Goal: Find specific page/section: Find specific page/section

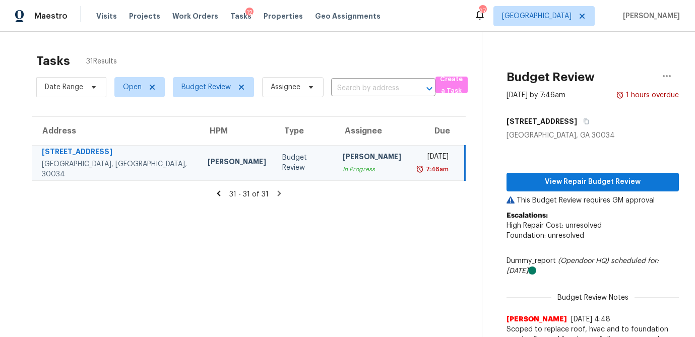
scroll to position [101, 0]
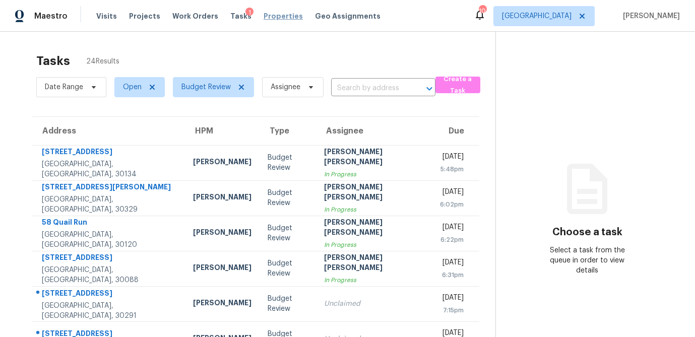
click at [279, 15] on span "Properties" at bounding box center [283, 16] width 39 height 10
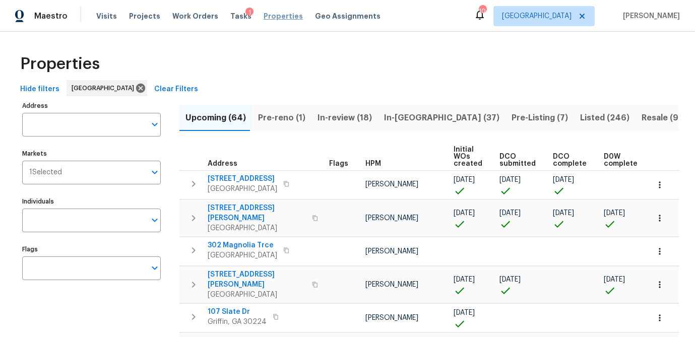
click at [272, 17] on span "Properties" at bounding box center [283, 16] width 39 height 10
click at [69, 221] on input "Individuals" at bounding box center [84, 221] width 124 height 24
type input "durham"
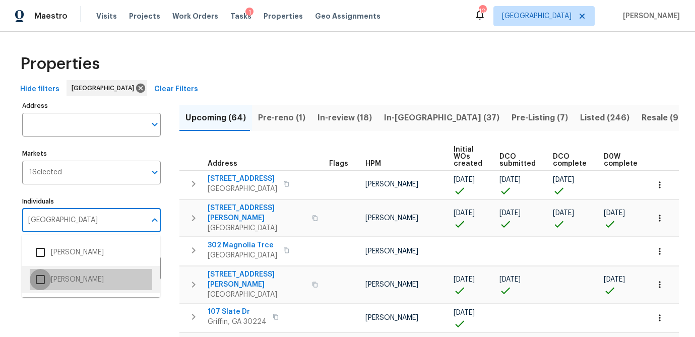
drag, startPoint x: 43, startPoint y: 281, endPoint x: 59, endPoint y: 299, distance: 22.9
click at [43, 281] on input "checkbox" at bounding box center [40, 279] width 21 height 21
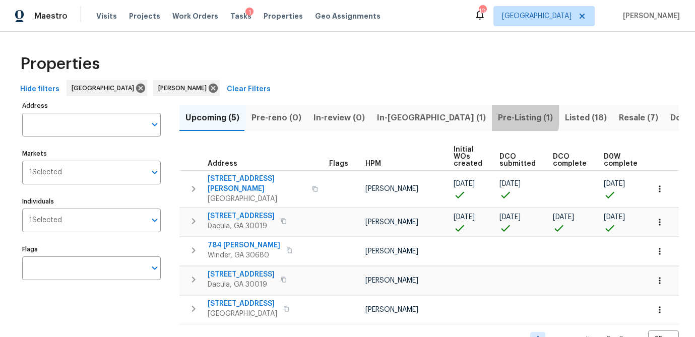
click at [498, 113] on span "Pre-Listing (1)" at bounding box center [525, 118] width 55 height 14
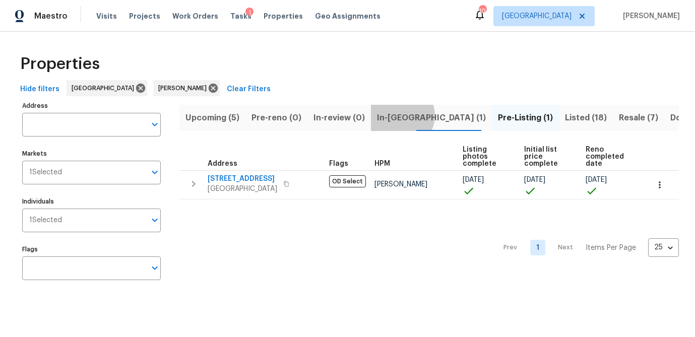
click at [395, 115] on span "In-reno (1)" at bounding box center [431, 118] width 109 height 14
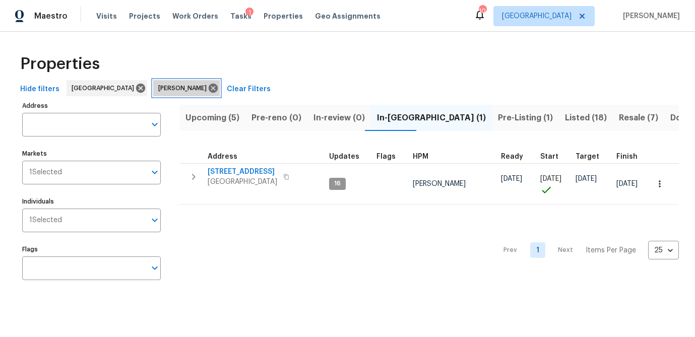
click at [209, 86] on icon at bounding box center [213, 88] width 9 height 9
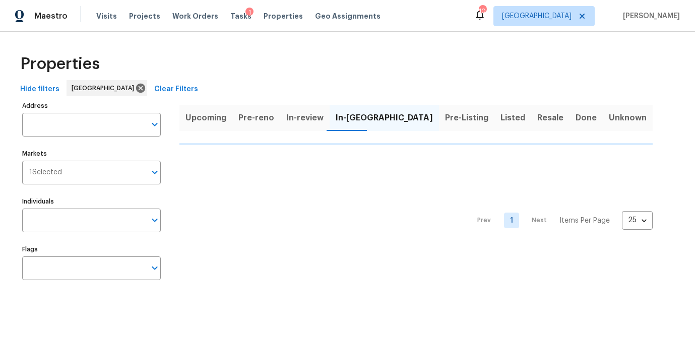
click at [167, 86] on div "Hide filters Atlanta Clear Filters" at bounding box center [347, 89] width 663 height 19
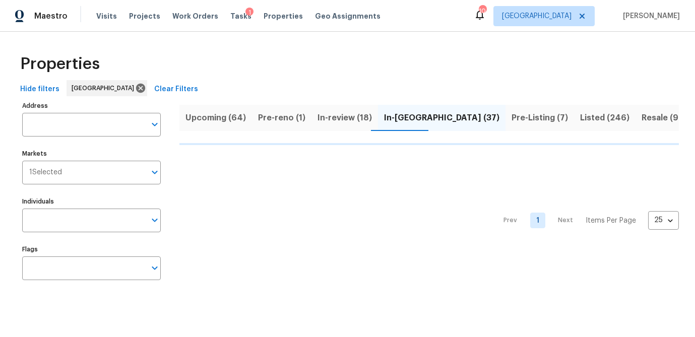
click at [512, 116] on span "Pre-Listing (7)" at bounding box center [540, 118] width 56 height 14
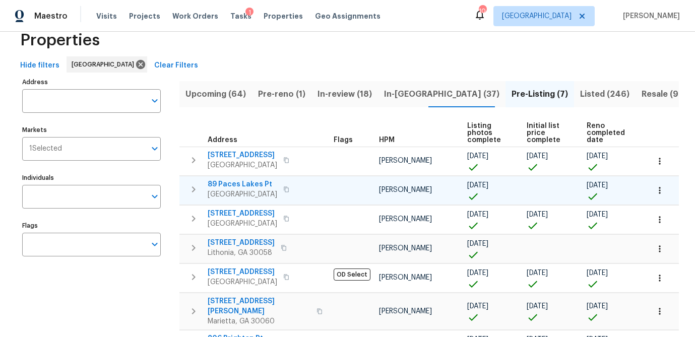
scroll to position [24, 0]
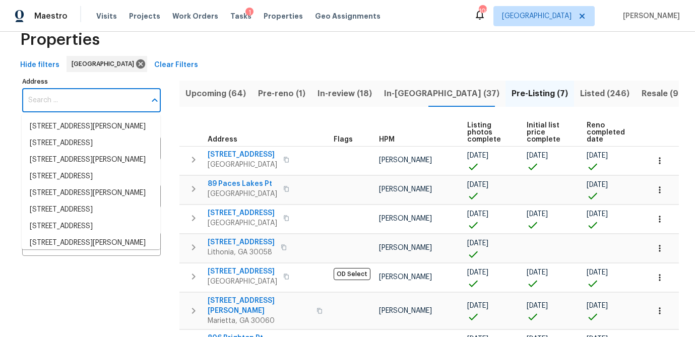
click at [62, 102] on input "Address" at bounding box center [84, 101] width 124 height 24
paste input "4425 Amy"
type input "4425 Amy"
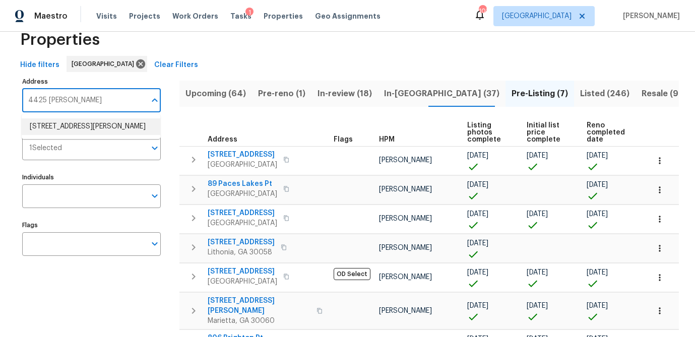
click at [53, 132] on li "4425 Amy Rd Snellville GA 30039" at bounding box center [91, 127] width 139 height 17
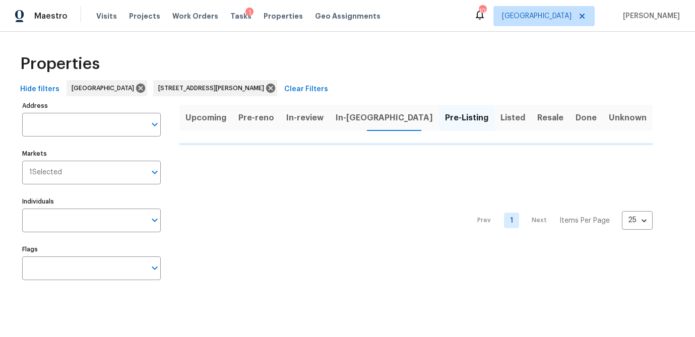
type input "4425 Amy Rd Snellville GA 30039"
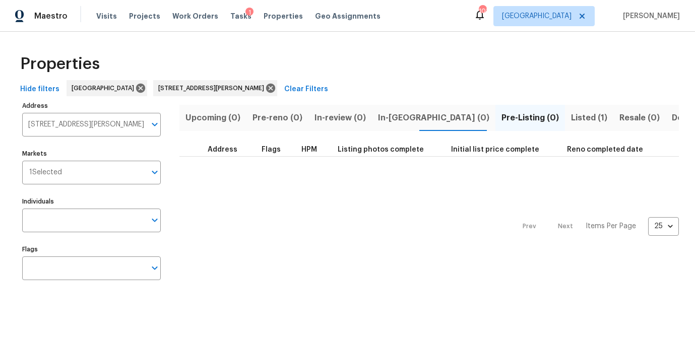
click at [571, 122] on span "Listed (1)" at bounding box center [589, 118] width 36 height 14
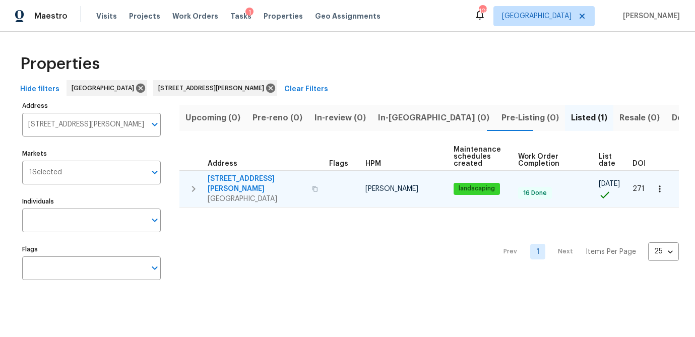
click at [236, 179] on span "4425 Amy Rd" at bounding box center [257, 184] width 98 height 20
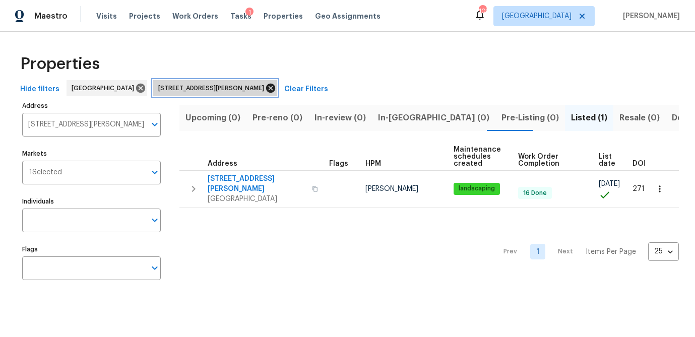
click at [266, 91] on icon at bounding box center [270, 88] width 9 height 9
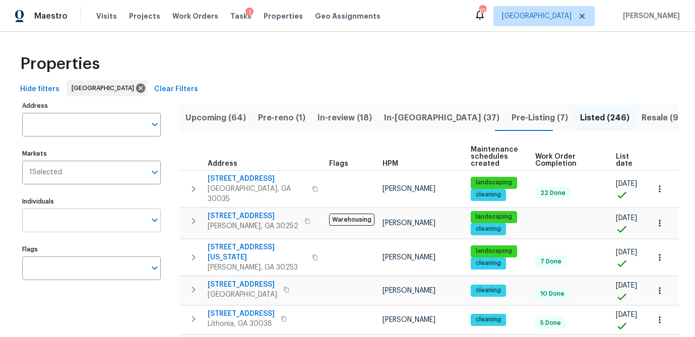
click at [94, 225] on input "Individuals" at bounding box center [84, 221] width 124 height 24
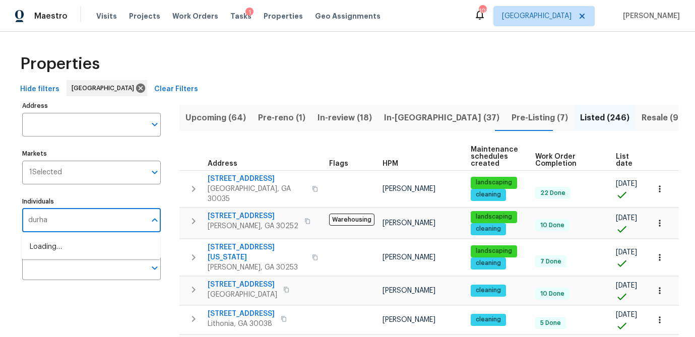
type input "durham"
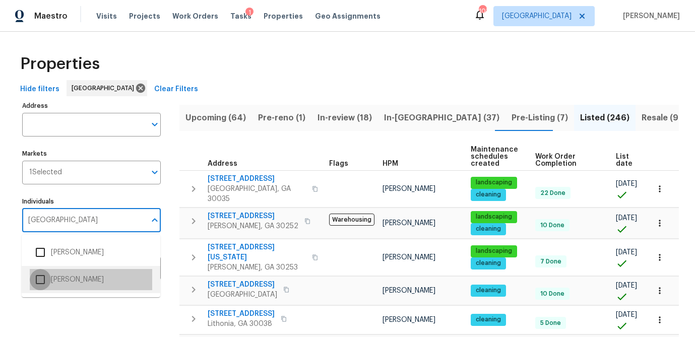
click at [46, 279] on input "checkbox" at bounding box center [40, 279] width 21 height 21
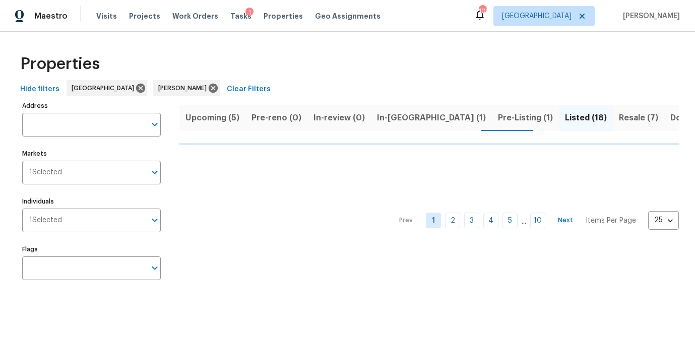
click at [393, 117] on span "In-reno (1)" at bounding box center [431, 118] width 109 height 14
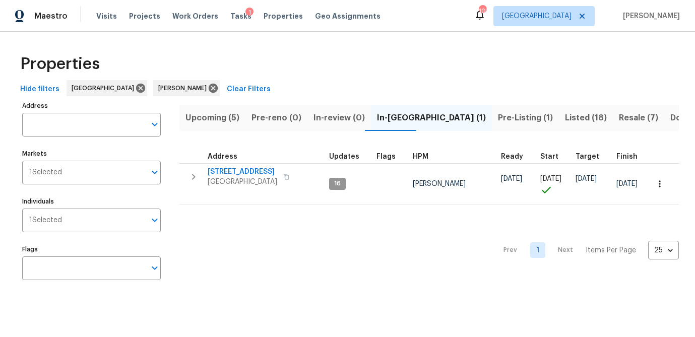
click at [221, 120] on span "Upcoming (5)" at bounding box center [213, 118] width 54 height 14
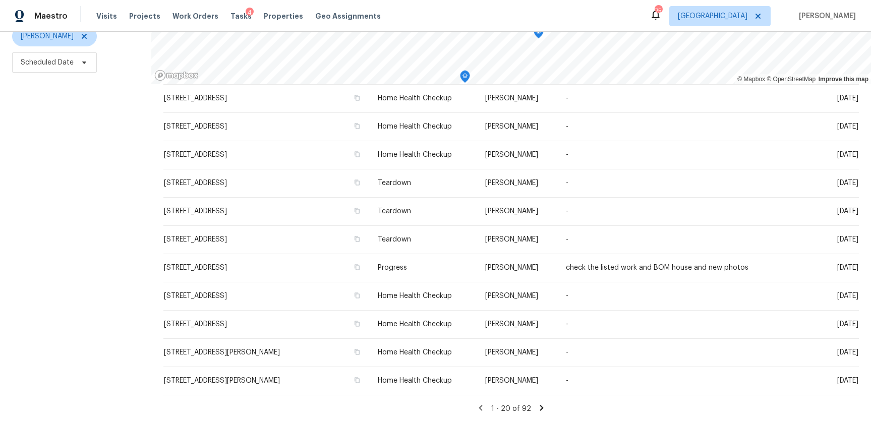
scroll to position [282, 0]
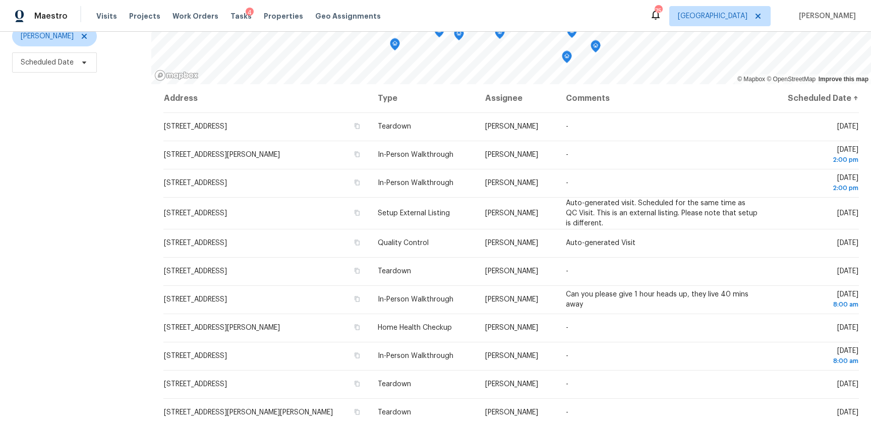
scroll to position [129, 0]
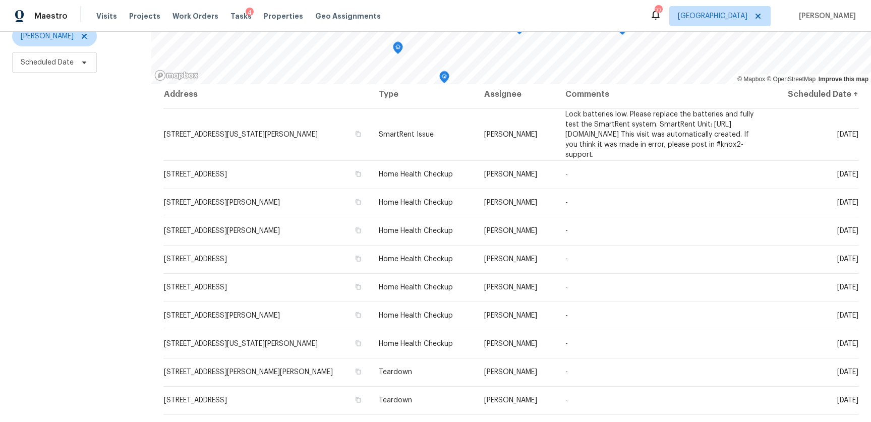
scroll to position [4, 0]
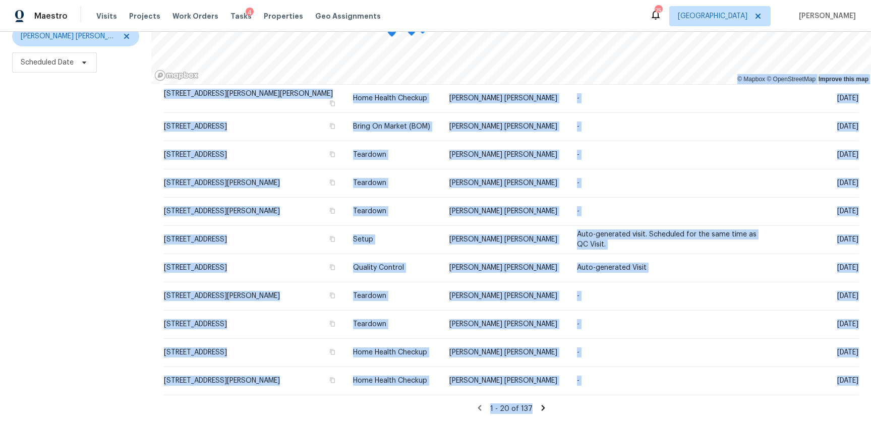
scroll to position [282, 0]
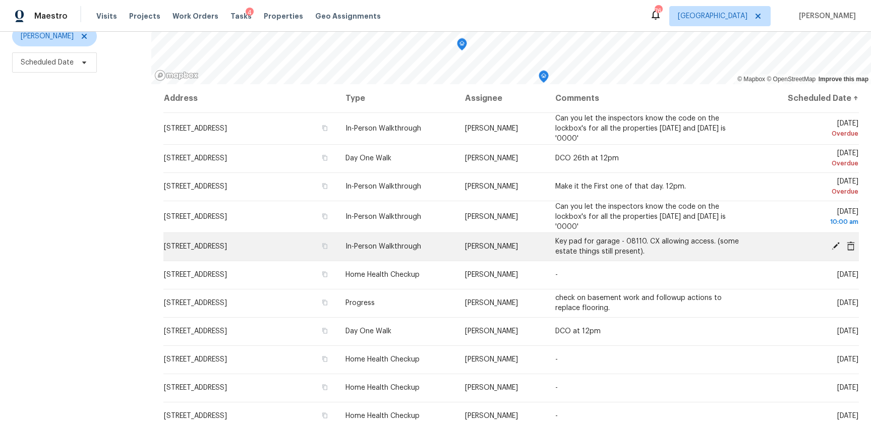
scroll to position [129, 0]
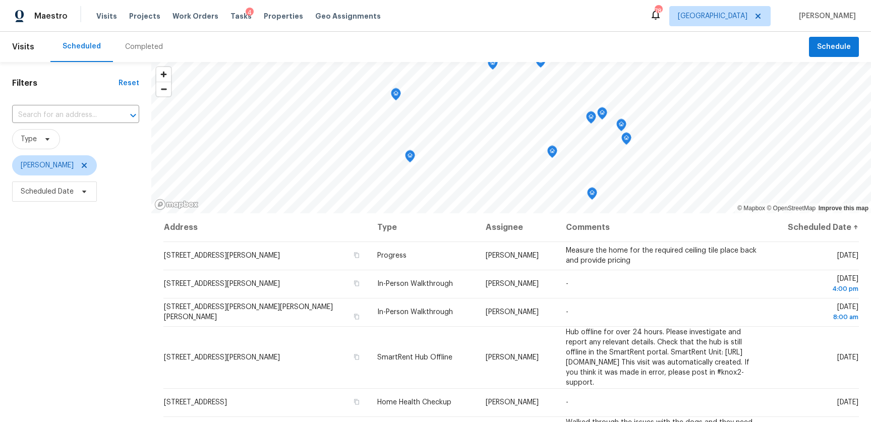
scroll to position [360, 0]
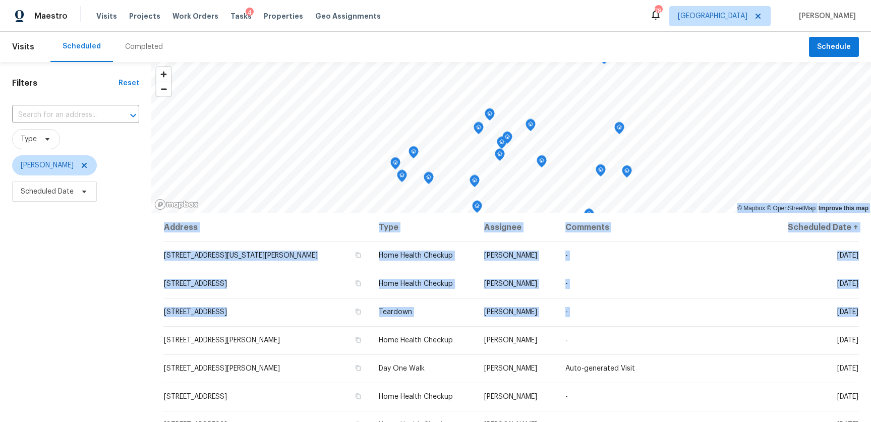
scroll to position [37, 0]
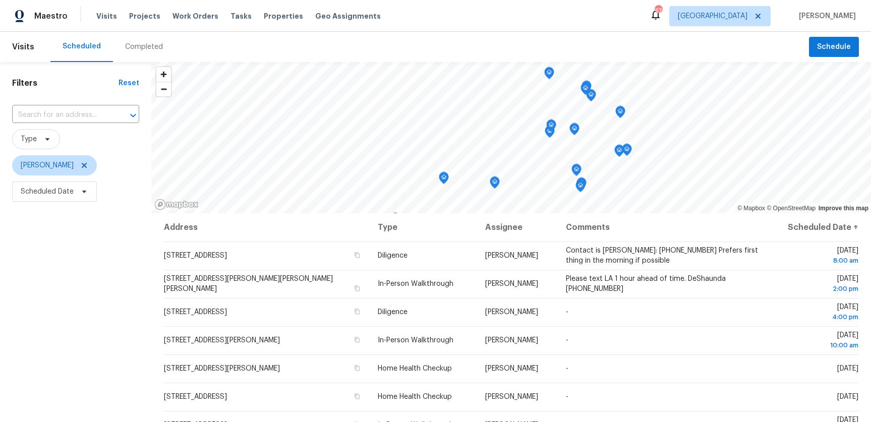
scroll to position [58, 0]
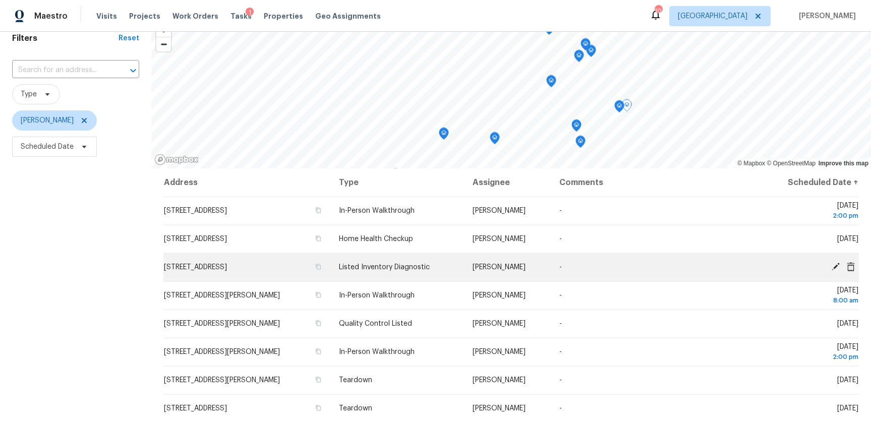
scroll to position [41, 0]
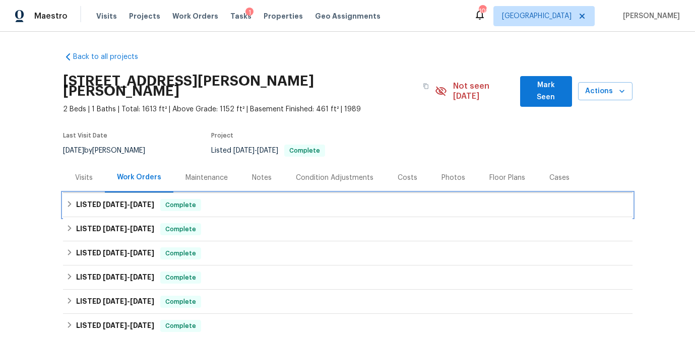
click at [71, 201] on icon at bounding box center [69, 204] width 7 height 7
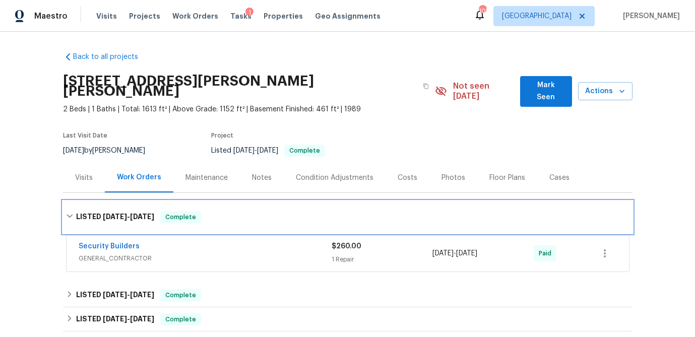
click at [69, 213] on icon at bounding box center [69, 216] width 7 height 7
